Goal: Check status: Check status

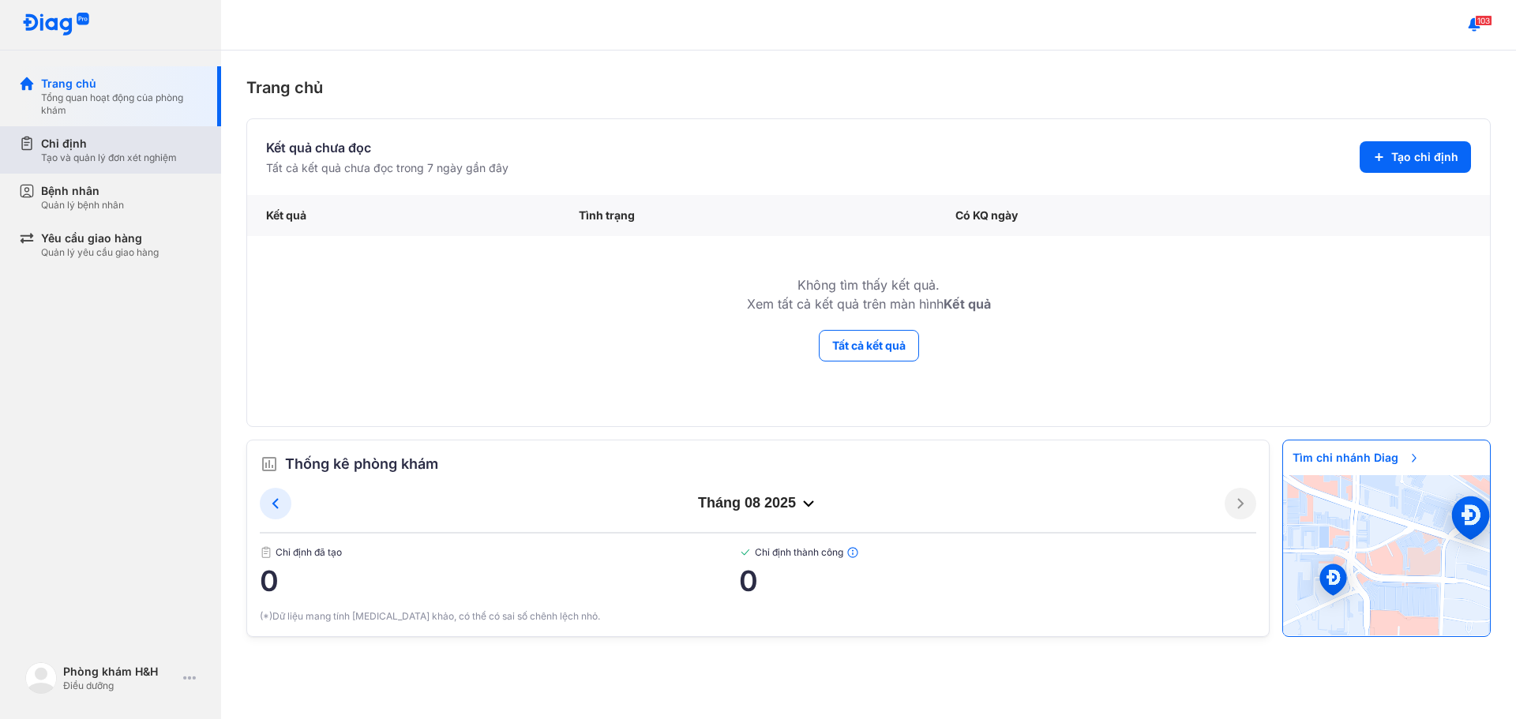
click at [154, 153] on div "Tạo và quản lý đơn xét nghiệm" at bounding box center [109, 158] width 136 height 13
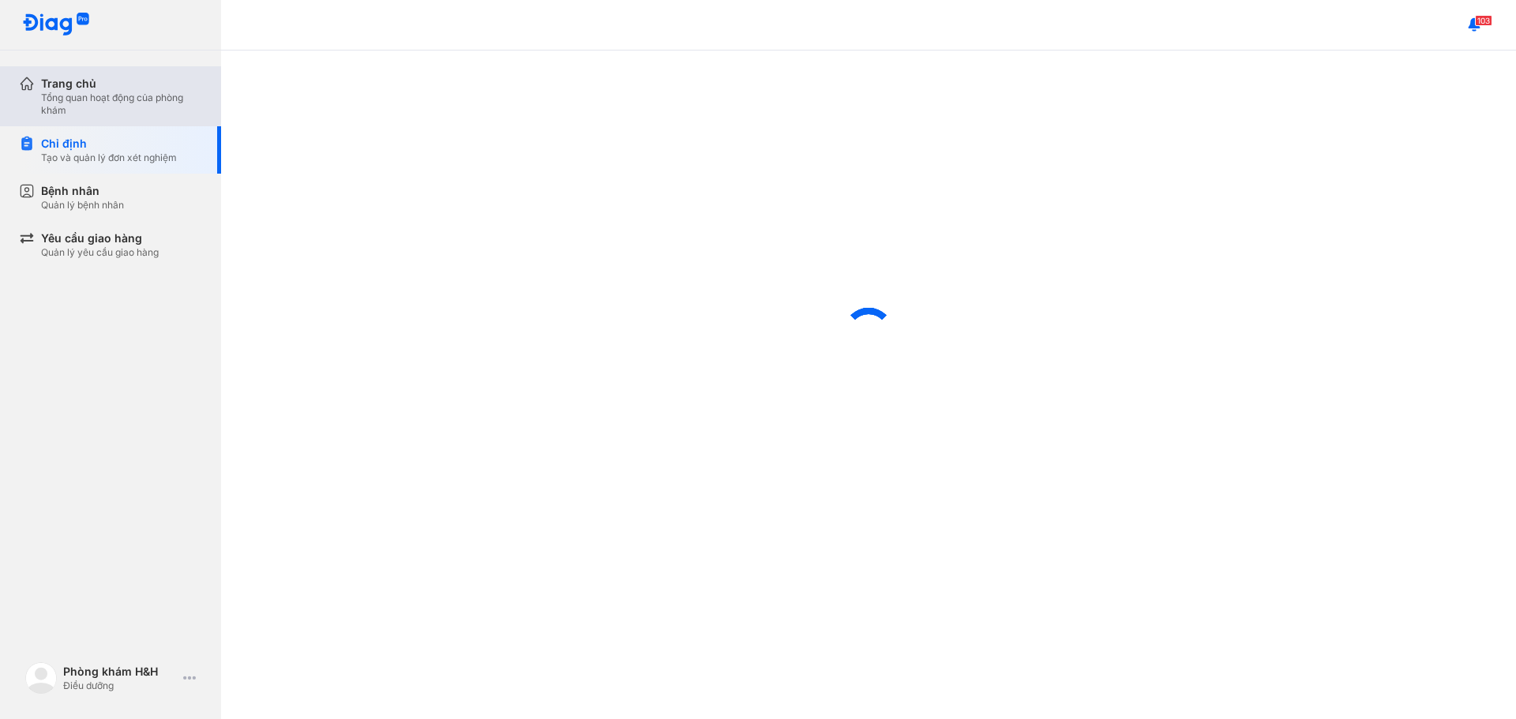
click at [129, 98] on div "Tổng quan hoạt động của phòng khám" at bounding box center [121, 104] width 161 height 25
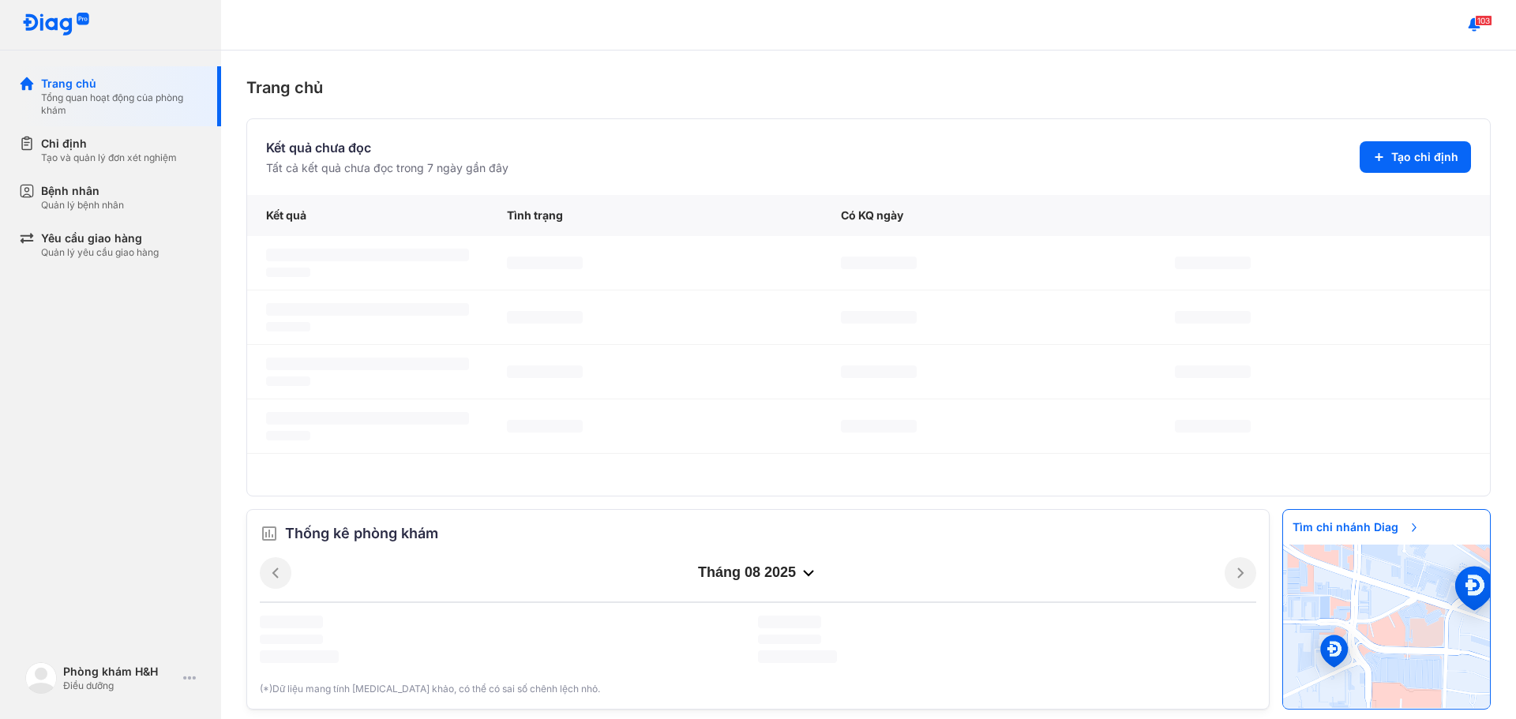
click at [764, 91] on div "Trang chủ" at bounding box center [868, 88] width 1245 height 24
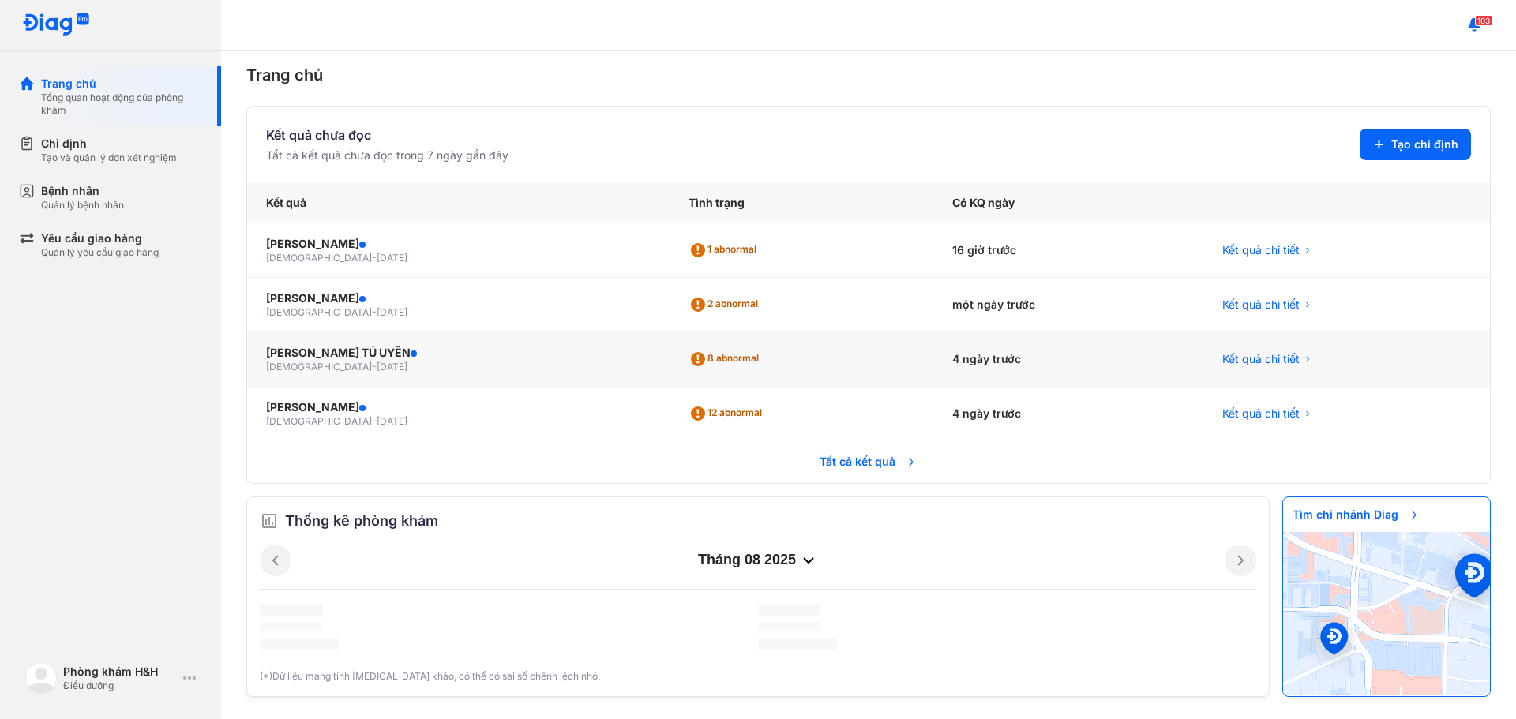
scroll to position [13, 0]
click at [846, 464] on span "Tất cả kết quả" at bounding box center [868, 462] width 117 height 35
click at [821, 457] on span "Tất cả kết quả" at bounding box center [868, 462] width 117 height 35
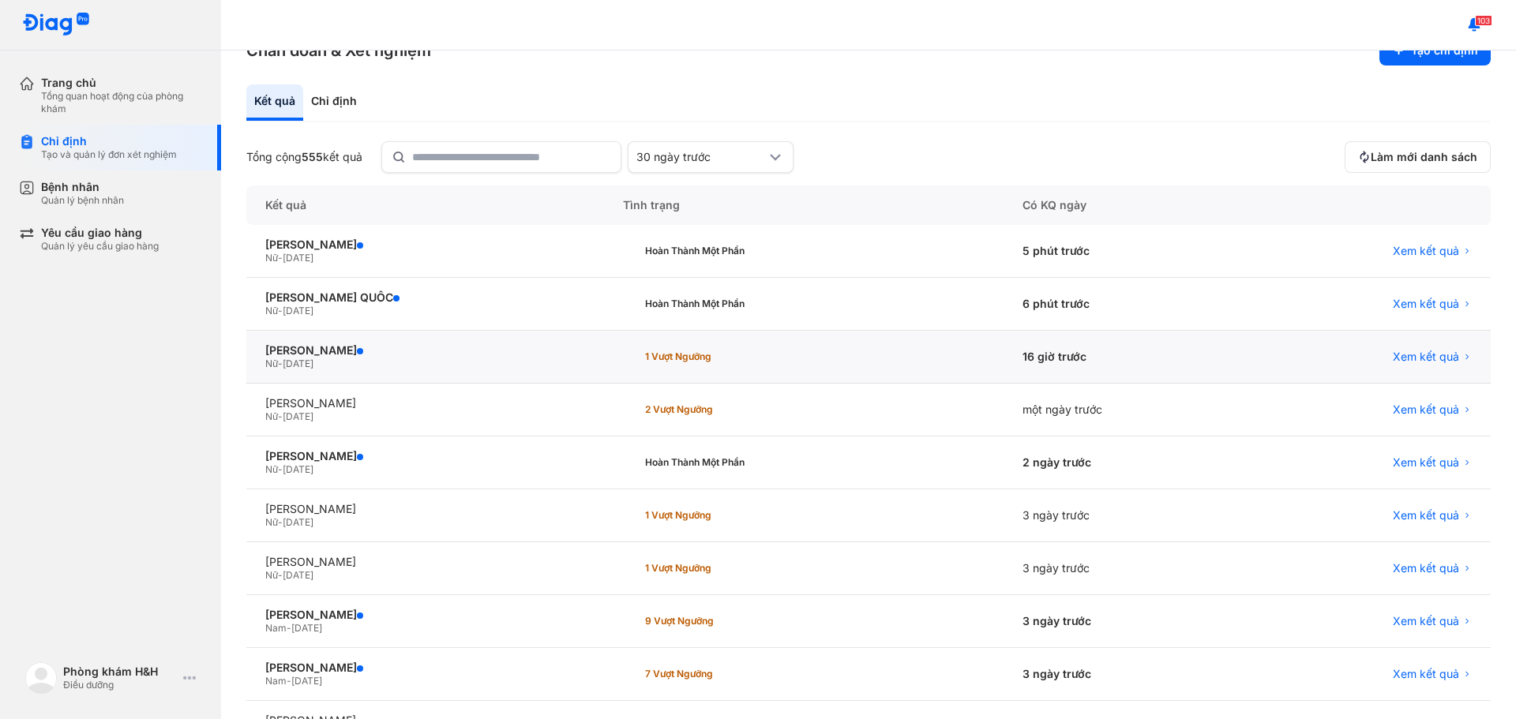
scroll to position [79, 0]
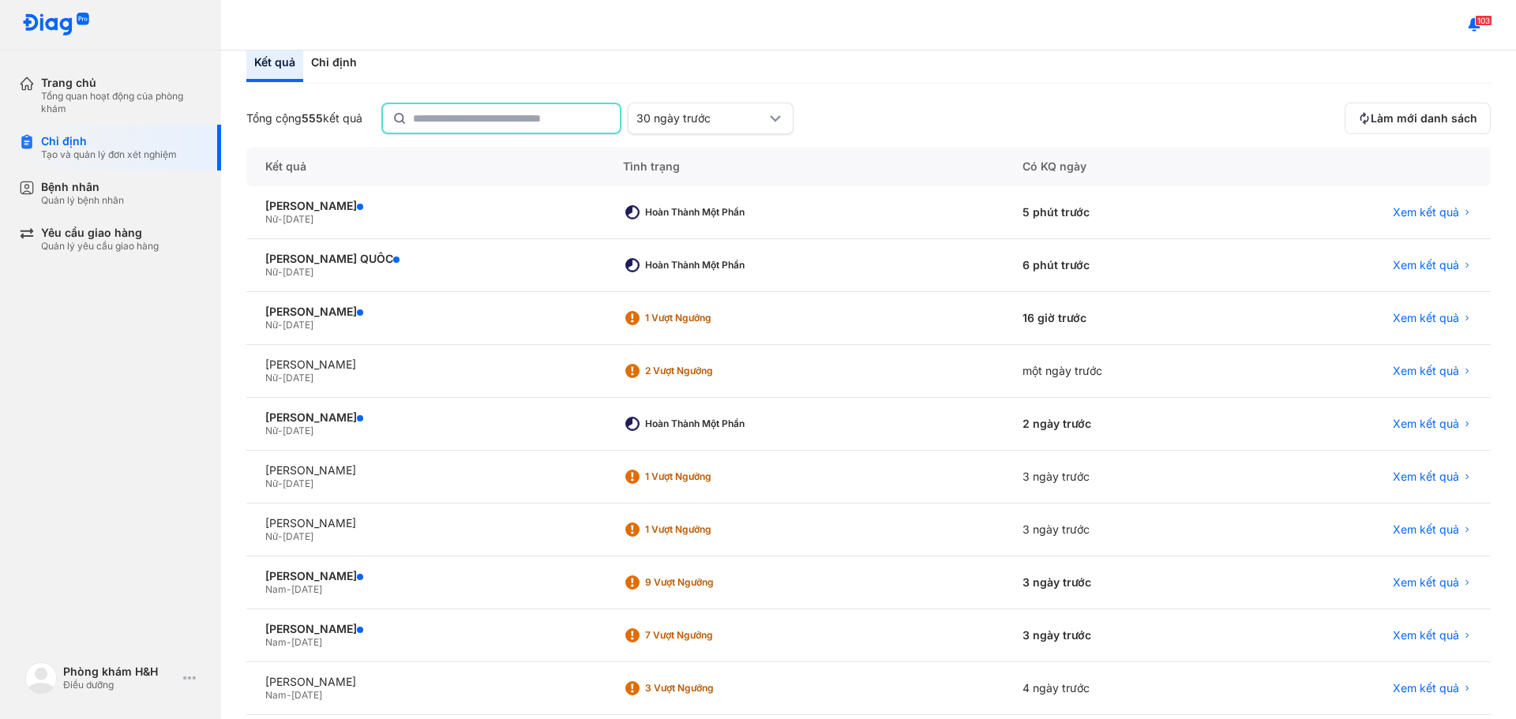
click at [503, 117] on input "text" at bounding box center [511, 118] width 197 height 28
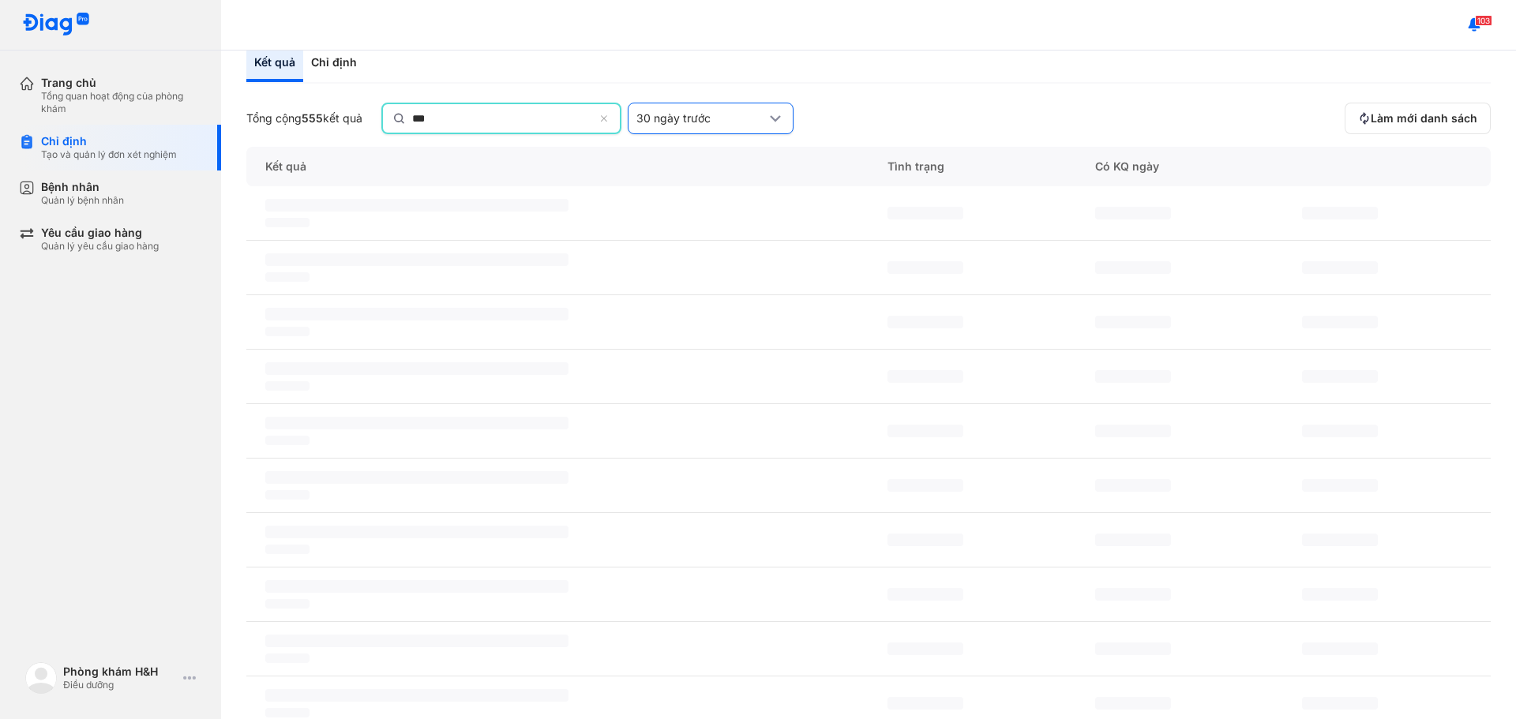
type input "***"
click at [775, 116] on icon at bounding box center [775, 118] width 19 height 19
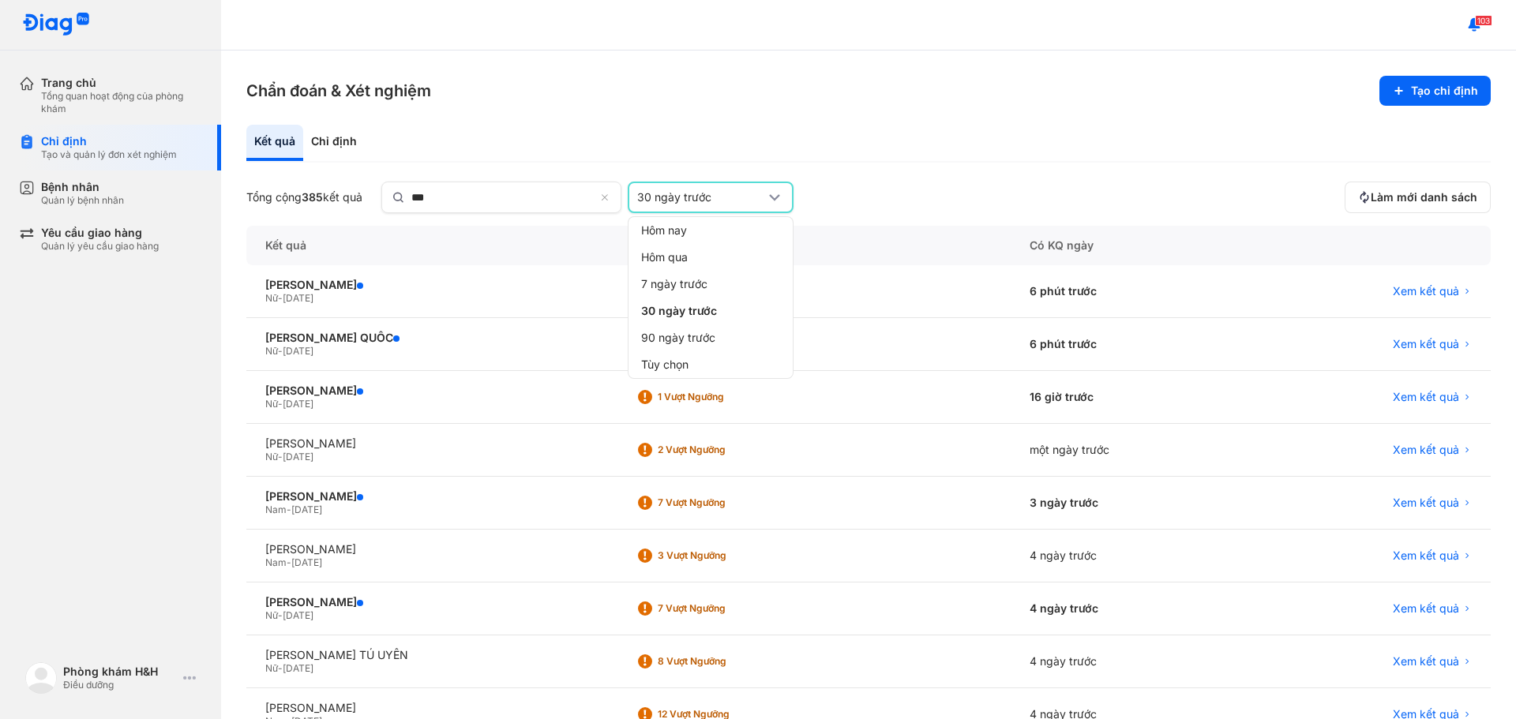
click at [806, 127] on div "Kết quả Chỉ định" at bounding box center [868, 144] width 1245 height 38
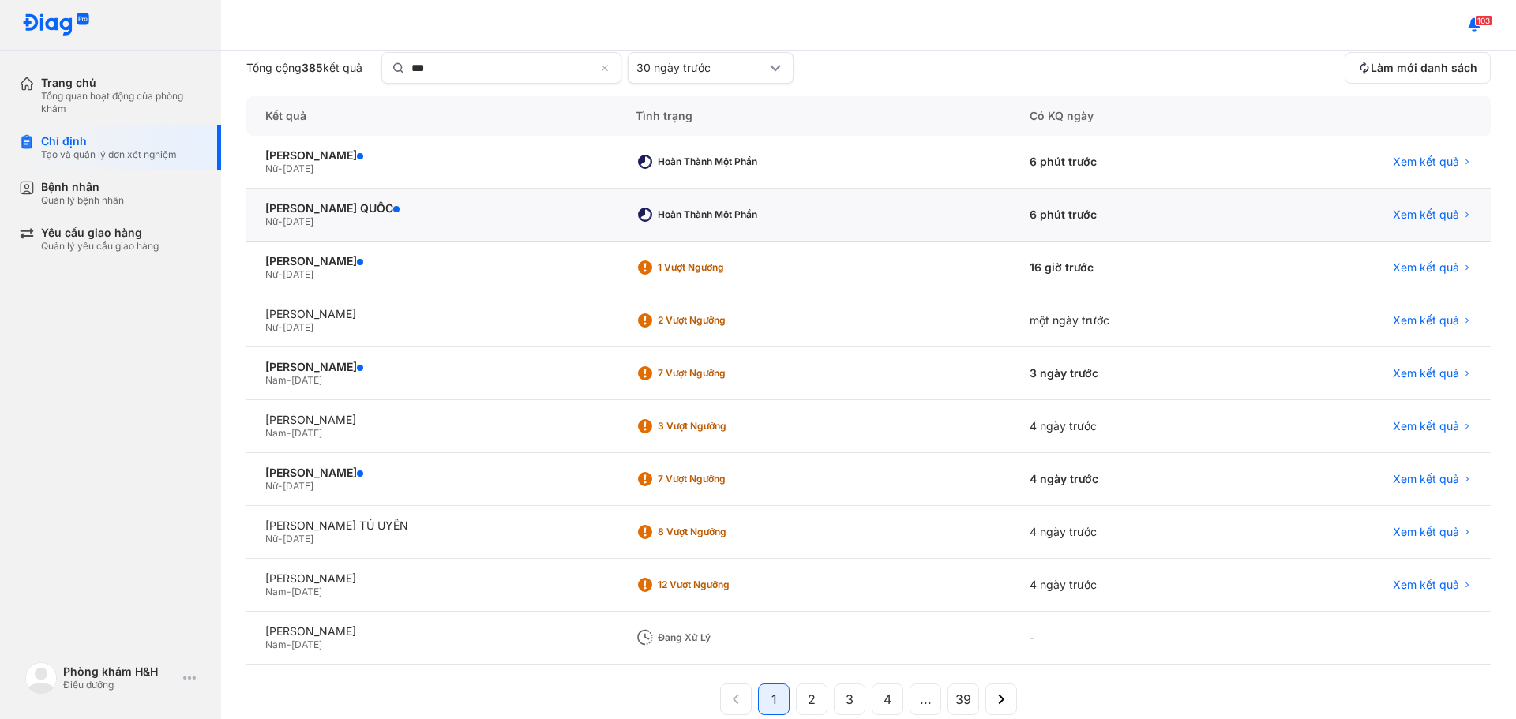
scroll to position [157, 0]
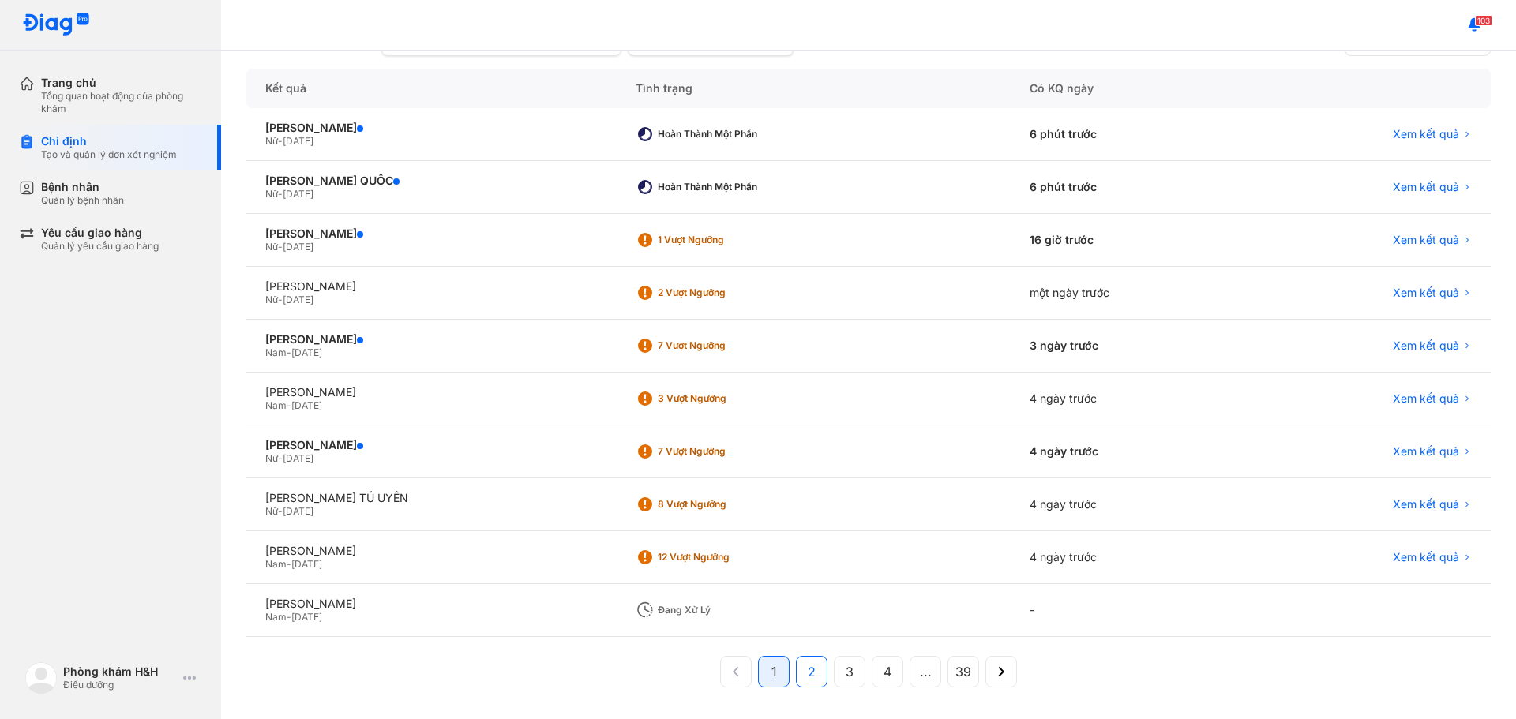
click at [834, 678] on button "2" at bounding box center [850, 672] width 32 height 32
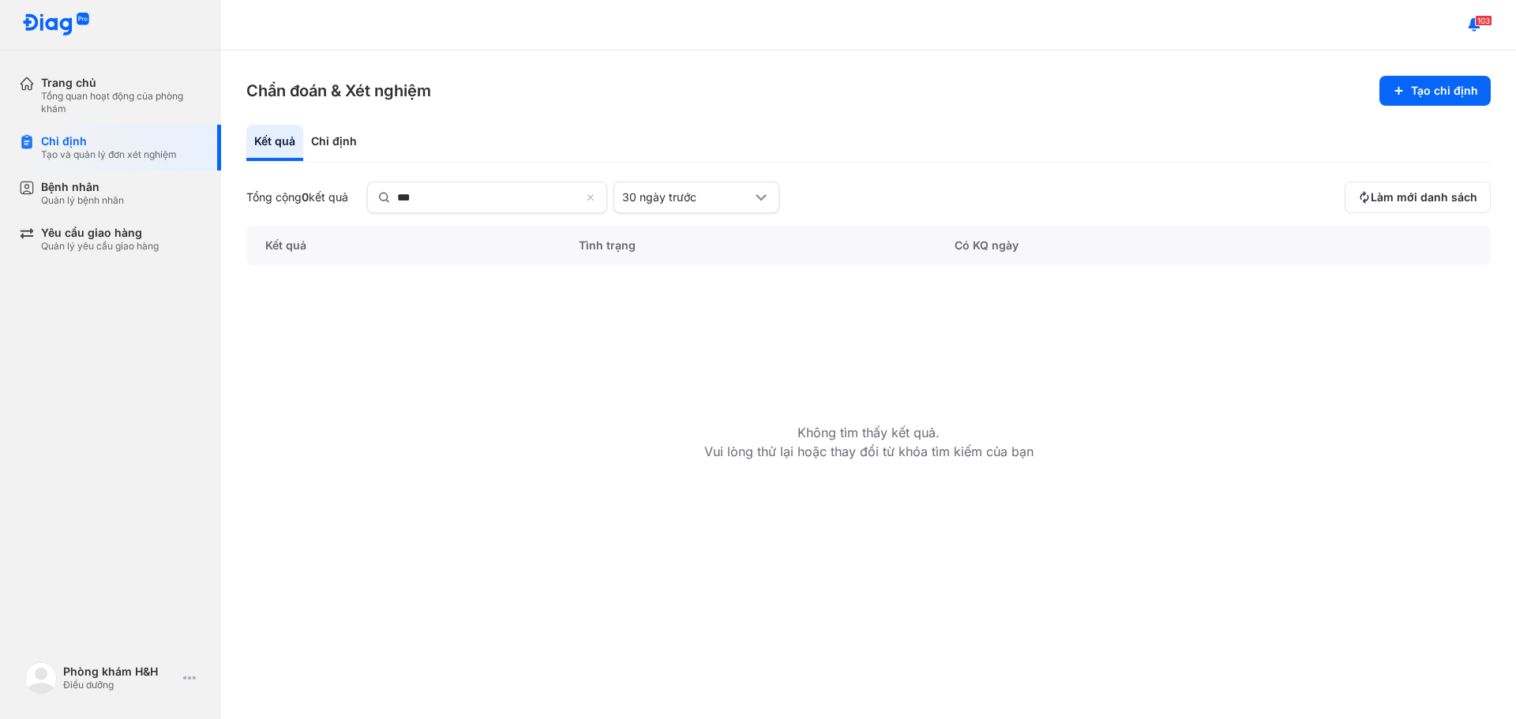
scroll to position [0, 0]
click at [926, 110] on div "Chẩn đoán & Xét nghiệm Tạo chỉ định Kết quả Chỉ định Tổng cộng 0 kết quả *** 30…" at bounding box center [868, 385] width 1295 height 669
click at [975, 96] on section "Chẩn đoán & Xét nghiệm Tạo chỉ định" at bounding box center [868, 91] width 1245 height 30
click at [88, 105] on div "Tổng quan hoạt động của phòng khám" at bounding box center [121, 102] width 161 height 25
click at [103, 104] on div "Tổng quan hoạt động của phòng khám" at bounding box center [121, 102] width 161 height 25
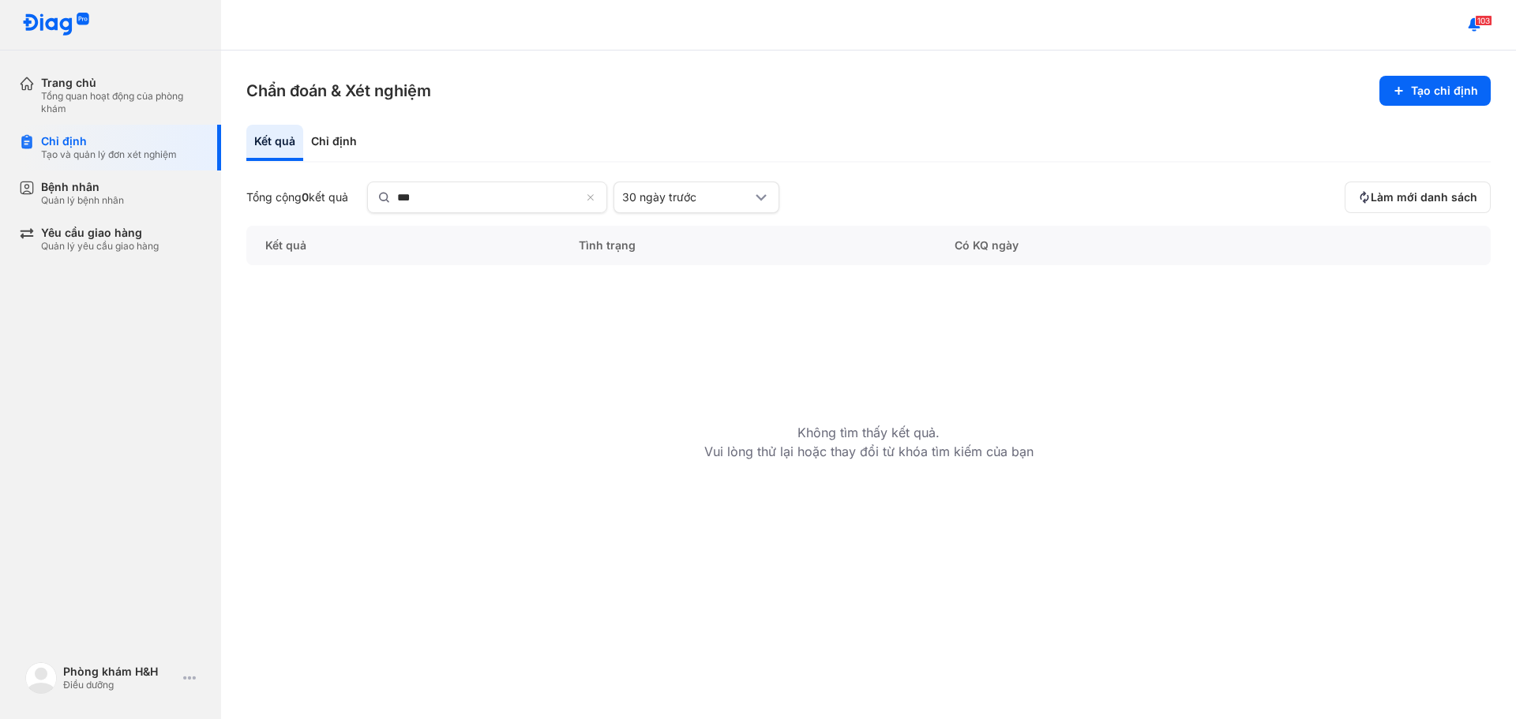
click at [708, 123] on div "Chẩn đoán & Xét nghiệm Tạo chỉ định Kết quả Chỉ định Tổng cộng 0 kết quả *** 30…" at bounding box center [868, 385] width 1295 height 669
click at [458, 366] on div "Kết quả Tình trạng Có KQ ngày Không tìm thấy kết quả. Vui lòng thử lại hoặc tha…" at bounding box center [868, 460] width 1245 height 468
